Goal: Information Seeking & Learning: Learn about a topic

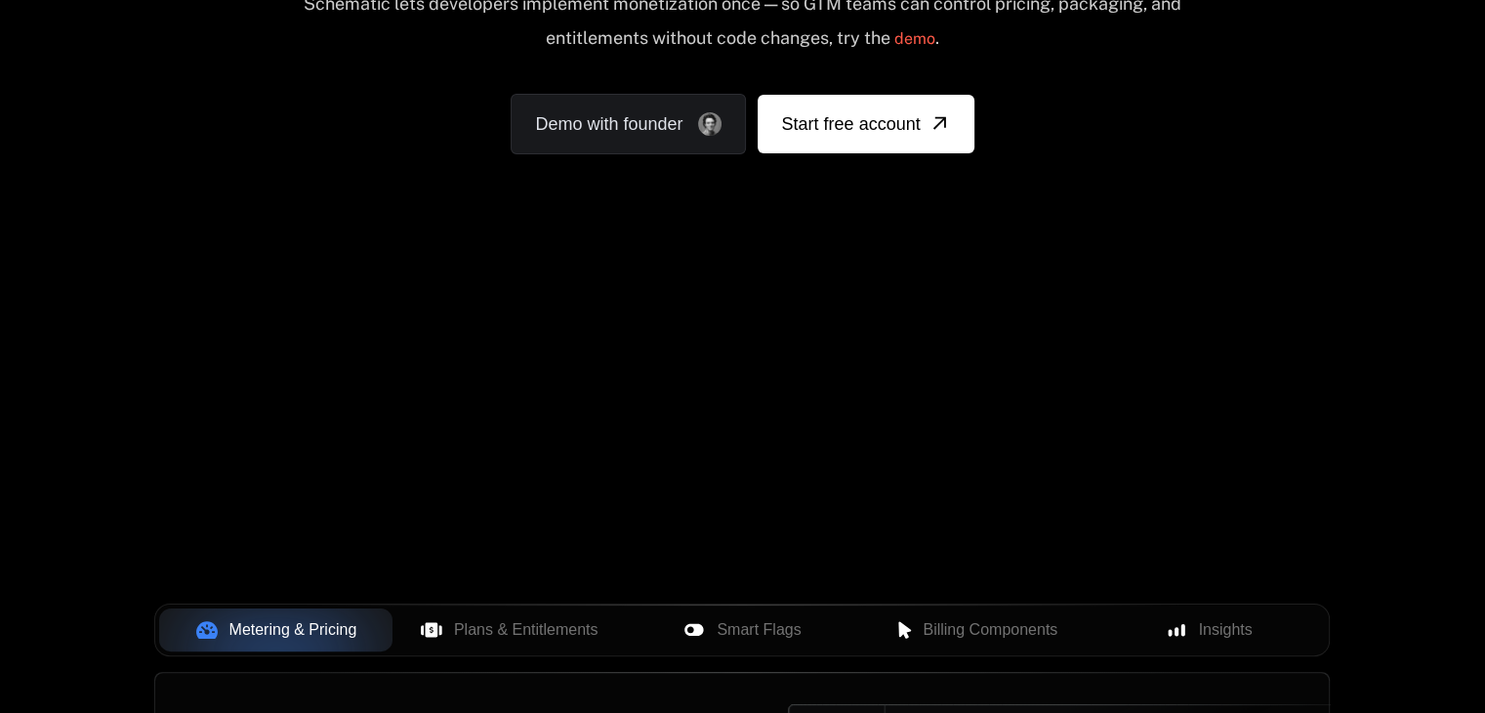
scroll to position [289, 0]
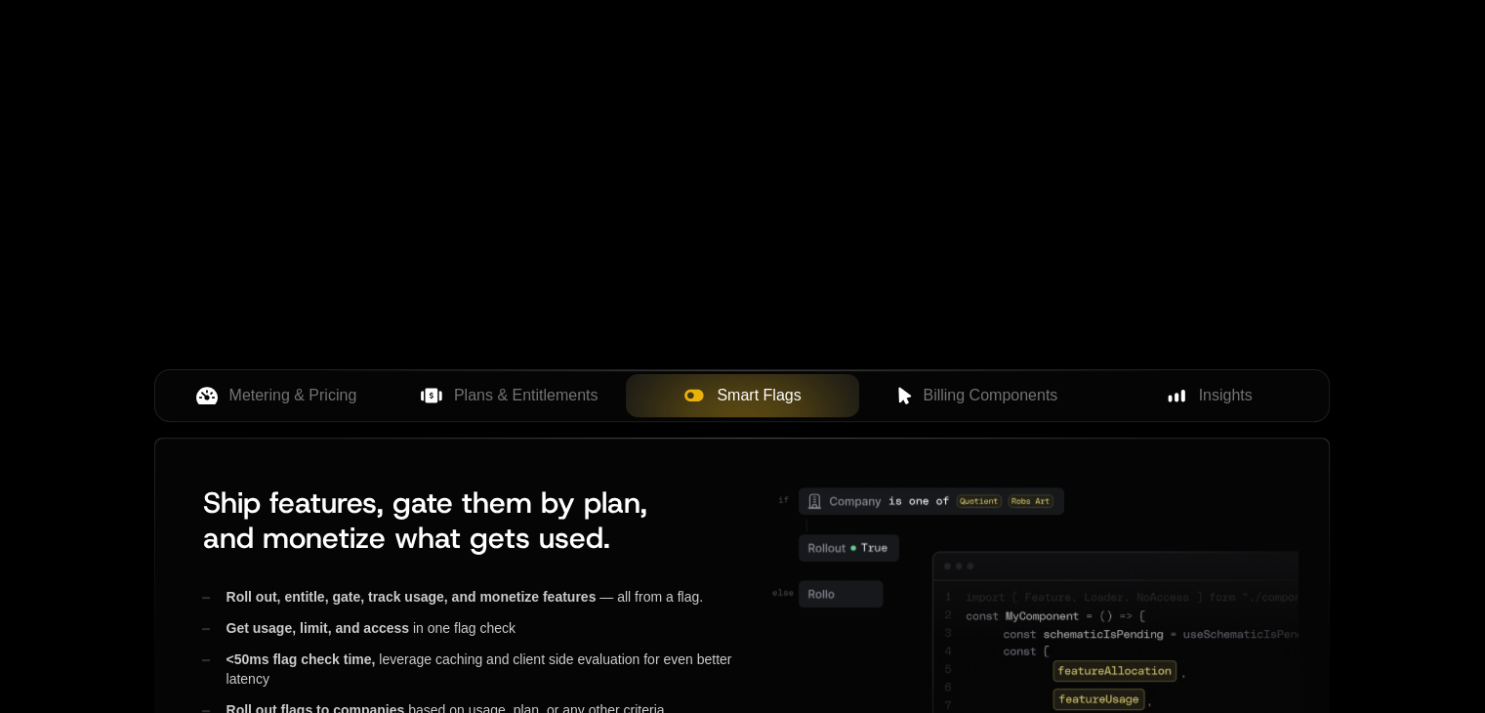
scroll to position [523, 0]
click at [949, 399] on span "Billing Components" at bounding box center [990, 395] width 135 height 23
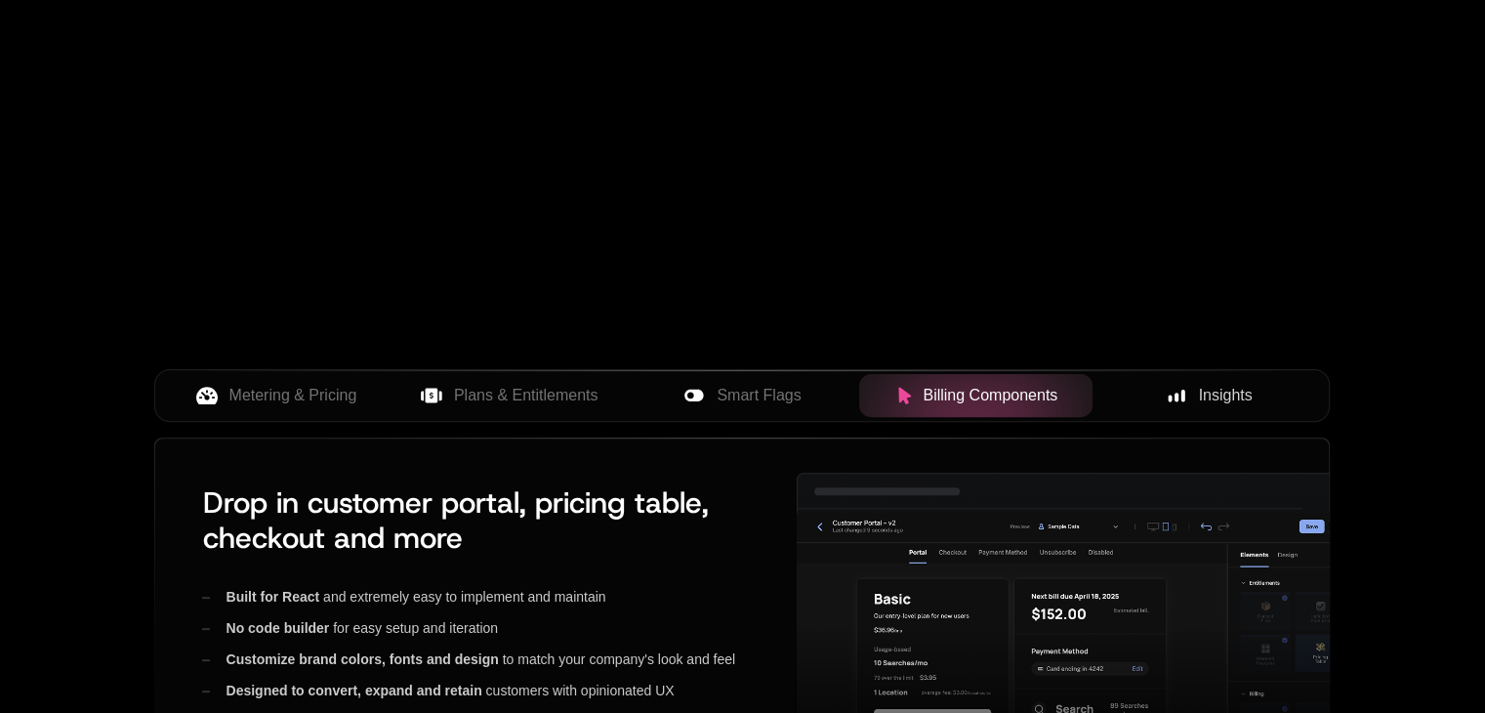
click at [1159, 408] on button "Insights" at bounding box center [1209, 395] width 233 height 43
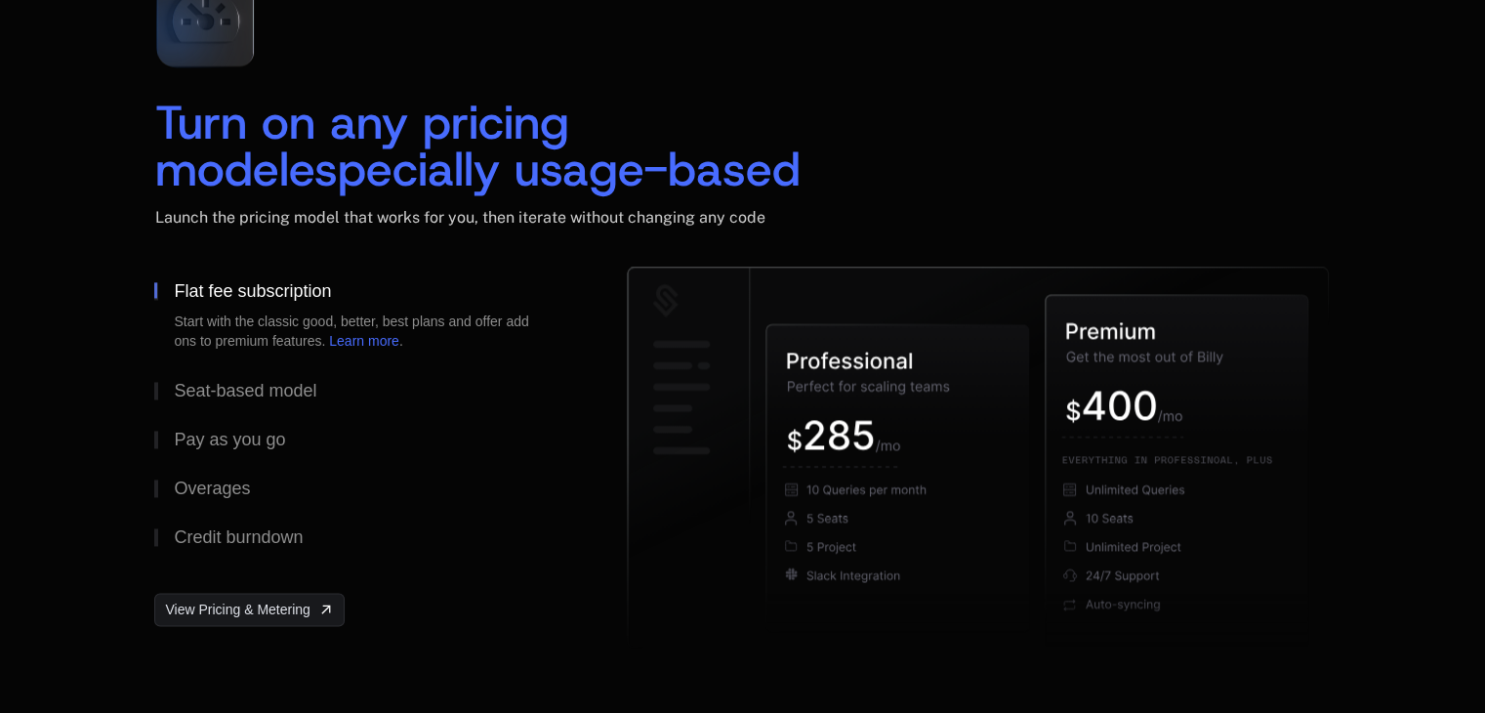
scroll to position [2931, 0]
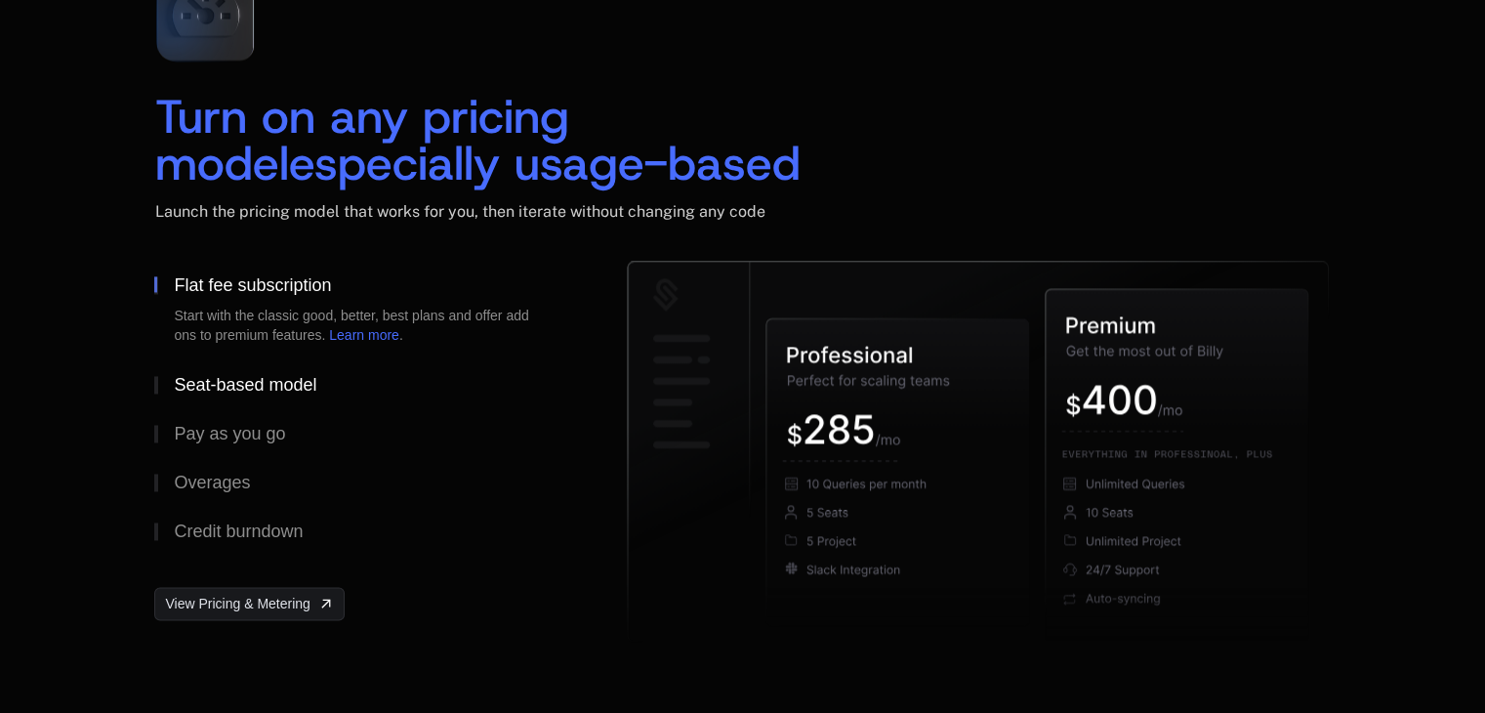
click at [207, 388] on div "Seat-based model" at bounding box center [245, 385] width 143 height 18
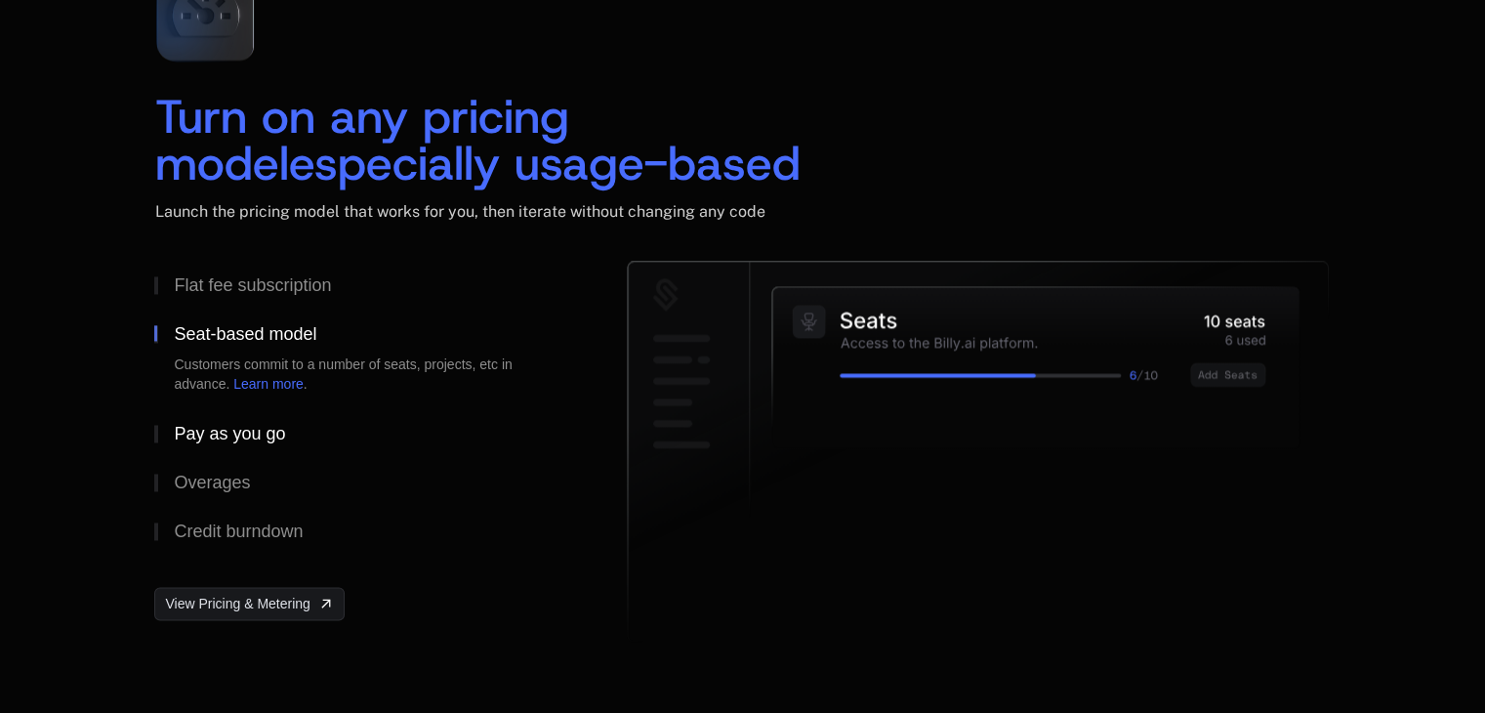
click at [207, 426] on div "Pay as you go" at bounding box center [229, 434] width 111 height 18
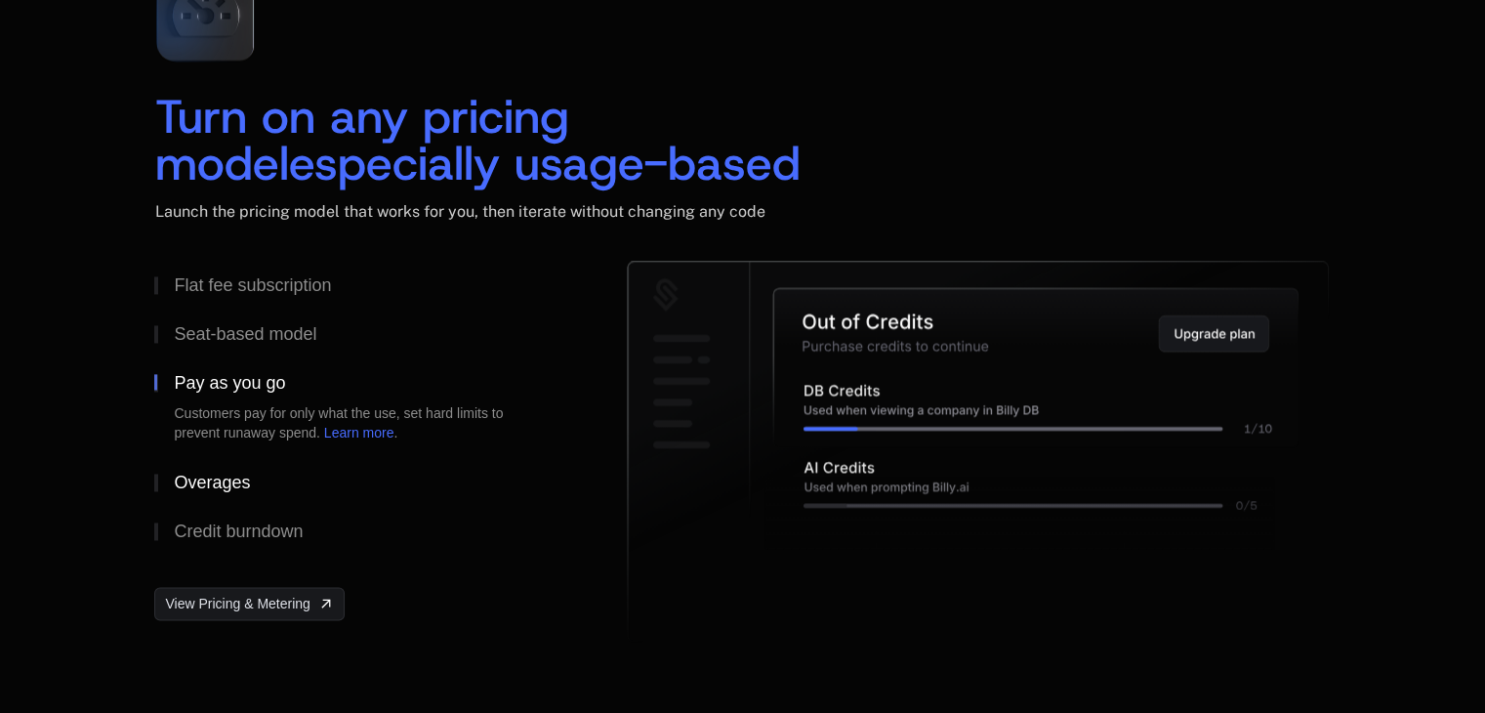
click at [221, 474] on div "Overages" at bounding box center [212, 483] width 76 height 18
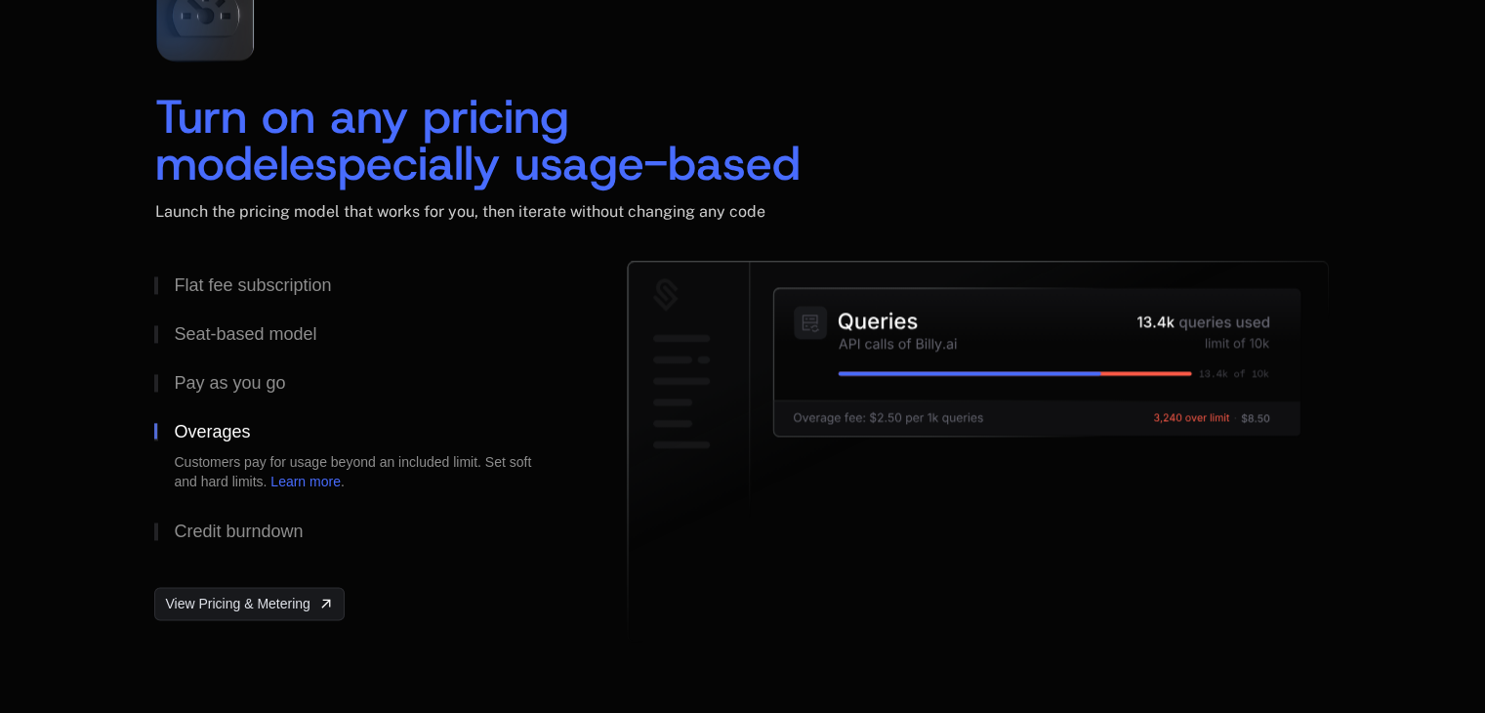
click at [1323, 602] on icon at bounding box center [978, 451] width 701 height 380
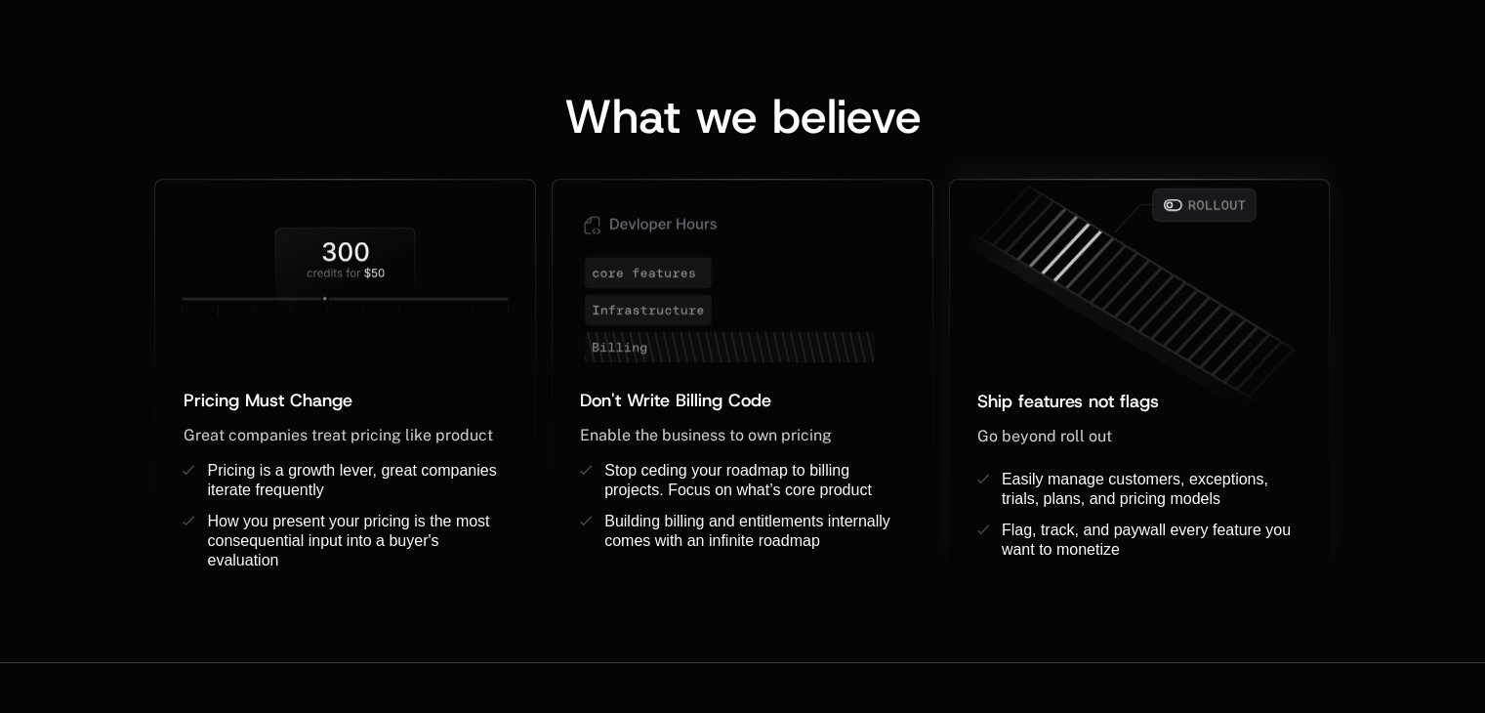
scroll to position [1542, 0]
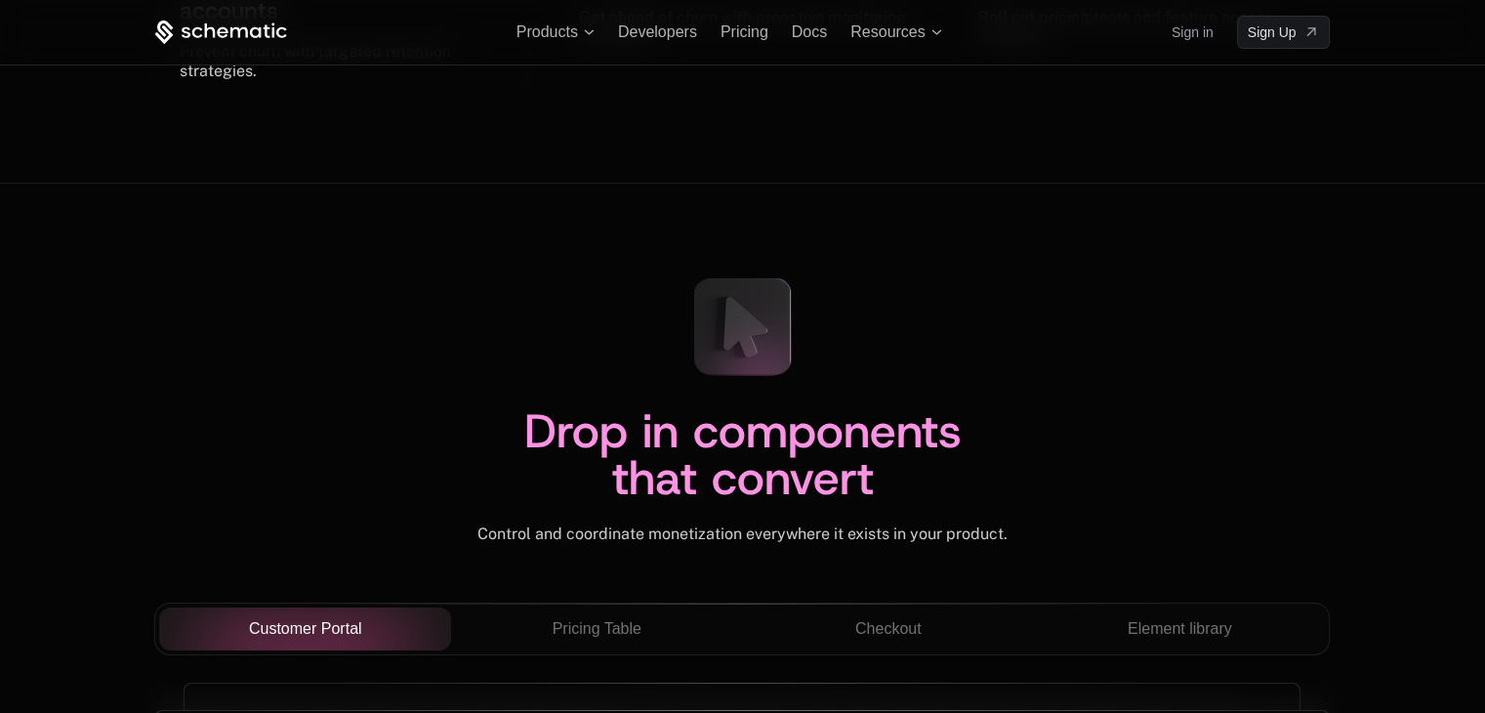
scroll to position [6479, 0]
click at [644, 610] on button "Pricing Table" at bounding box center [597, 629] width 292 height 43
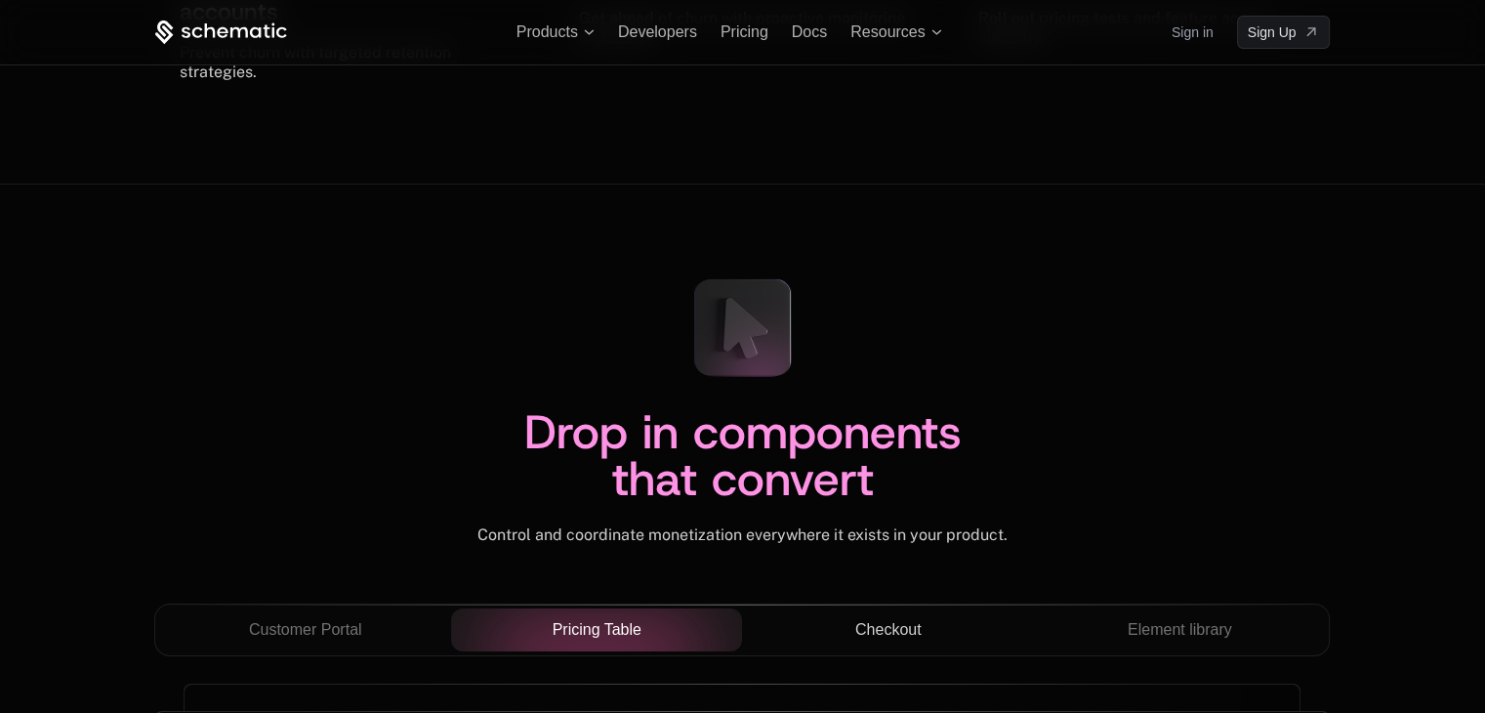
click at [908, 611] on button "Checkout" at bounding box center [888, 629] width 292 height 43
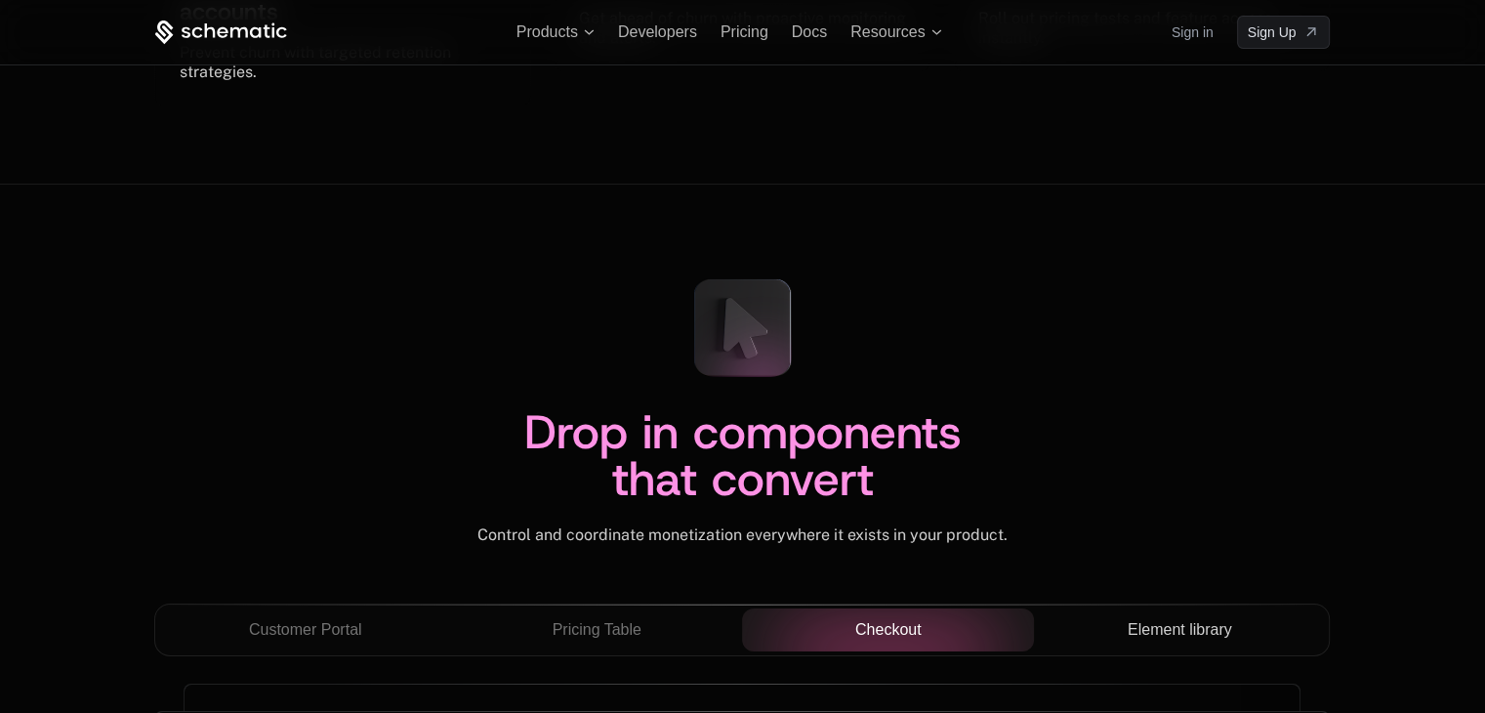
click at [1111, 636] on div "Element library" at bounding box center [1180, 629] width 261 height 23
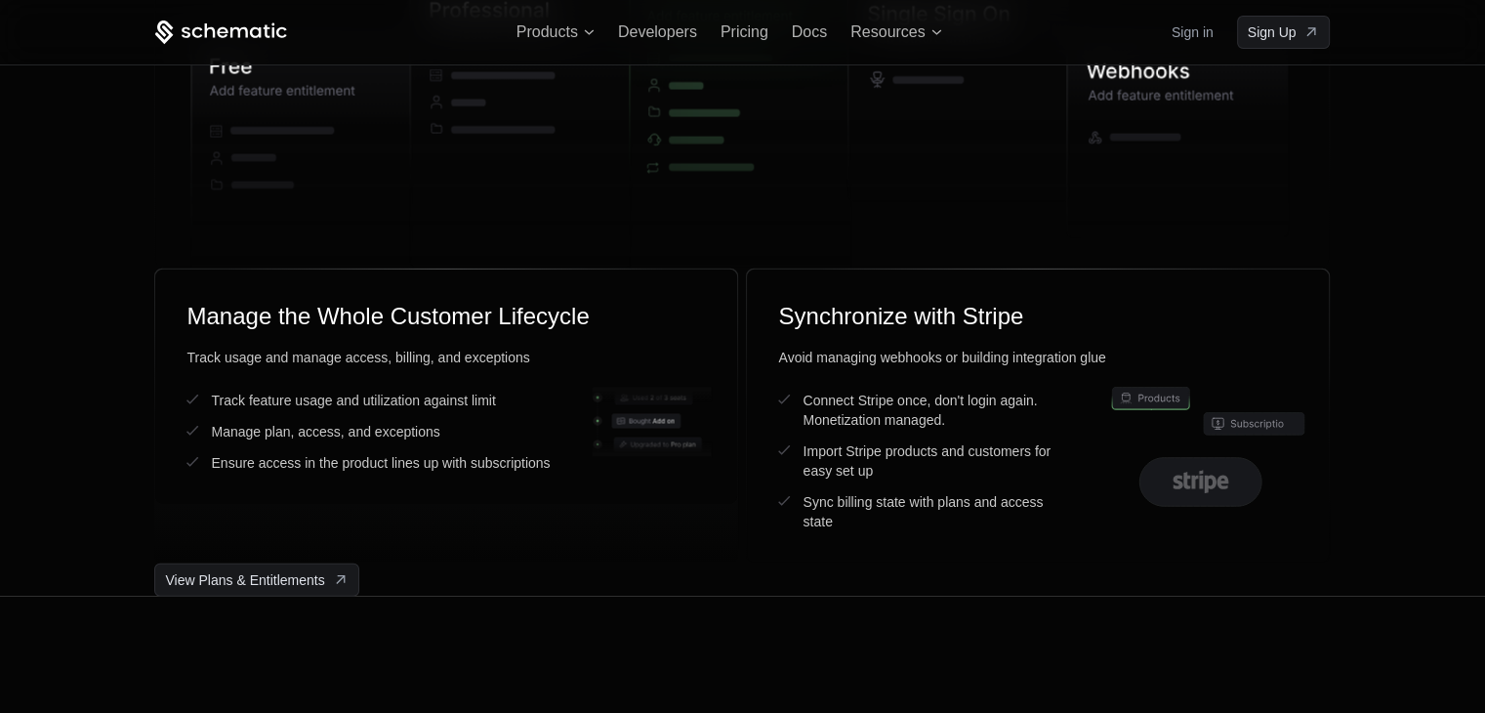
scroll to position [4972, 0]
